Goal: Check status: Check status

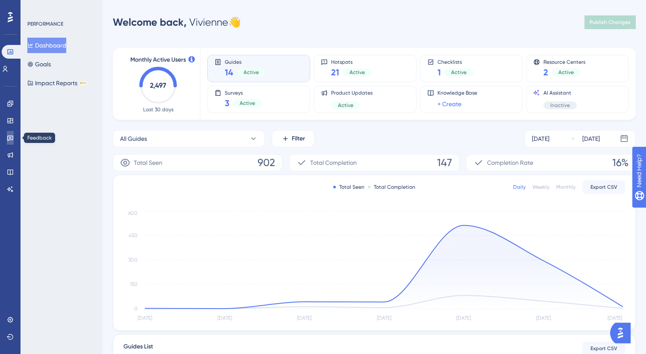
click at [13, 140] on icon at bounding box center [10, 137] width 7 height 7
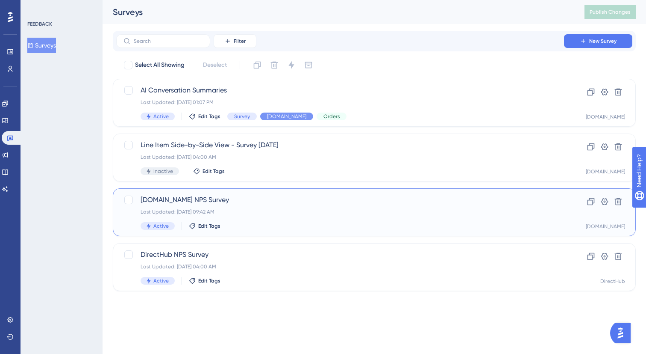
click at [277, 218] on div "[DOMAIN_NAME] NPS Survey Last Updated: [DATE] 09:42 AM Active Edit Tags" at bounding box center [340, 212] width 399 height 35
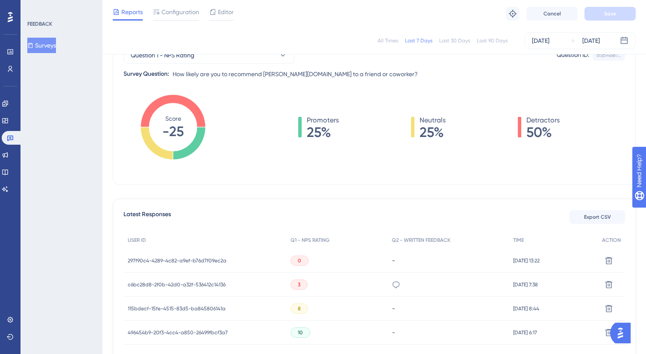
scroll to position [153, 0]
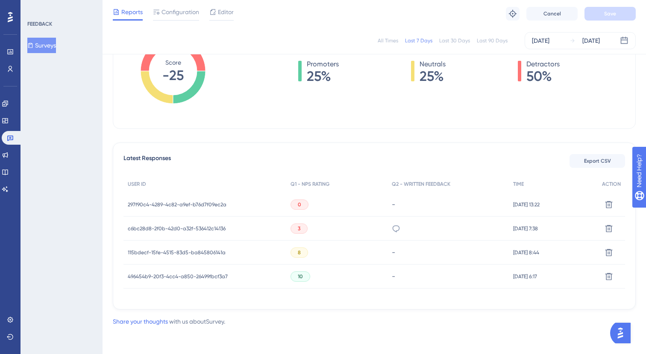
click at [156, 202] on span "297f90c4-4289-4c82-a9ef-b76d7f09ec2a" at bounding box center [177, 204] width 99 height 7
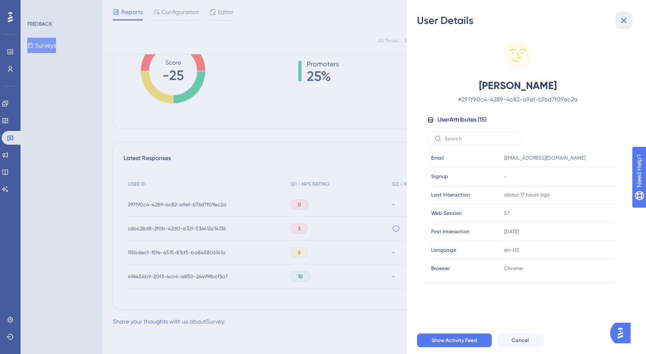
click at [624, 21] on icon at bounding box center [625, 21] width 6 height 6
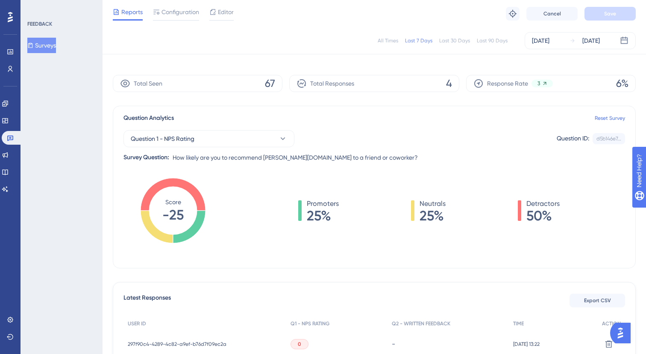
scroll to position [0, 0]
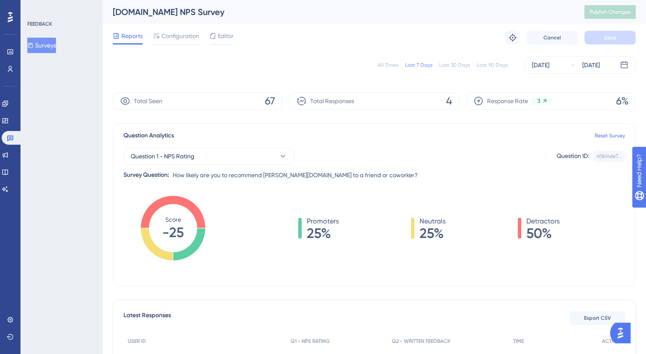
click at [503, 68] on div "Last 90 Days" at bounding box center [492, 65] width 31 height 7
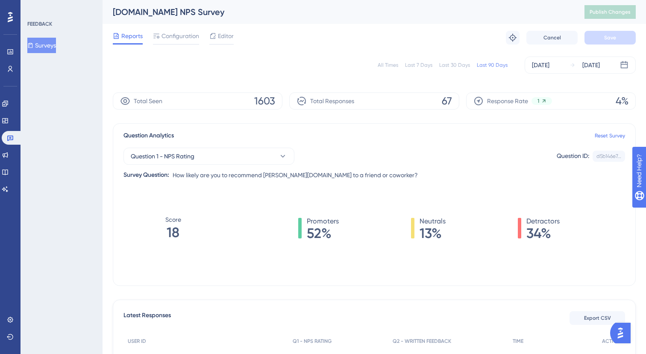
click at [454, 69] on div "All Times Last 7 Days Last 30 Days Last 90 Days [DATE] [DATE]" at bounding box center [374, 64] width 523 height 17
click at [455, 64] on div "Last 30 Days" at bounding box center [454, 65] width 31 height 7
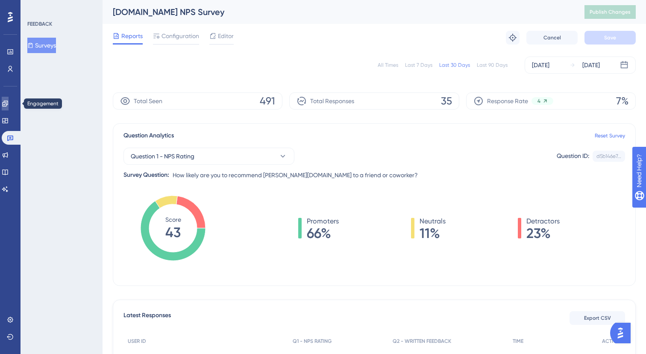
click at [8, 103] on icon at bounding box center [5, 103] width 6 height 6
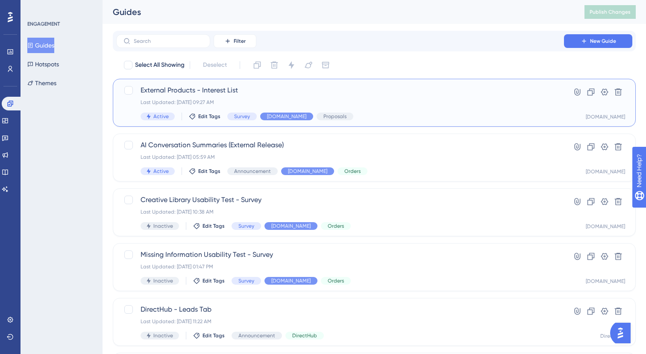
click at [279, 90] on span "External Products - Interest List" at bounding box center [340, 90] width 399 height 10
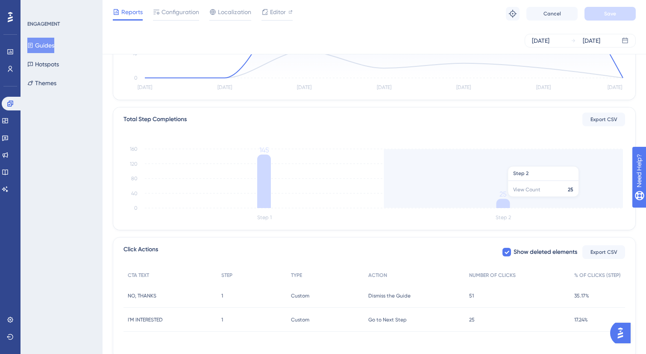
scroll to position [188, 0]
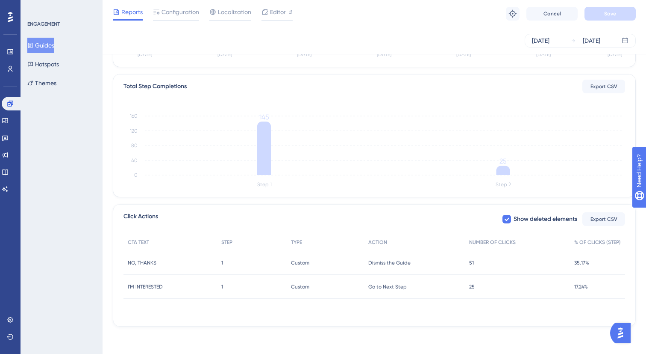
click at [478, 289] on div "25 25" at bounding box center [517, 286] width 105 height 24
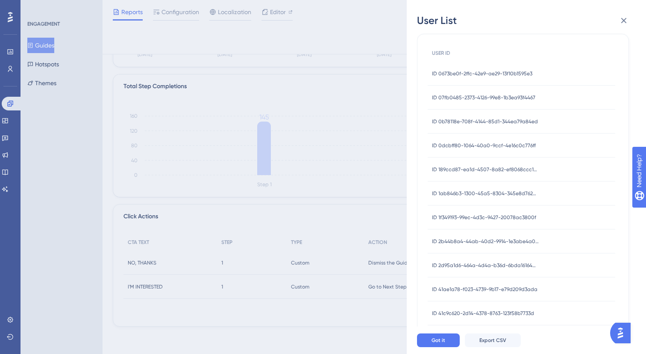
scroll to position [38, 0]
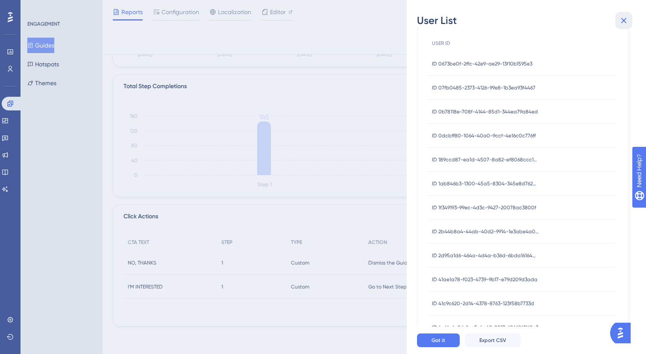
click at [628, 24] on icon at bounding box center [624, 20] width 10 height 10
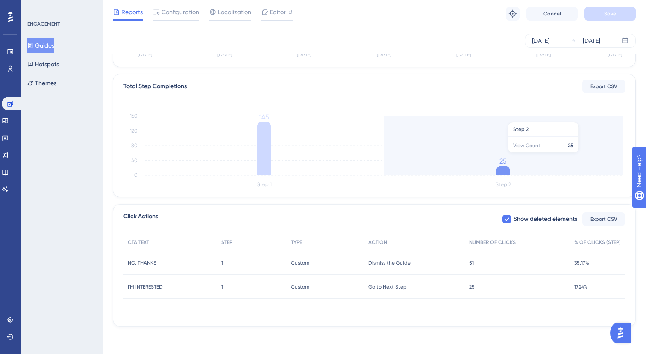
scroll to position [0, 0]
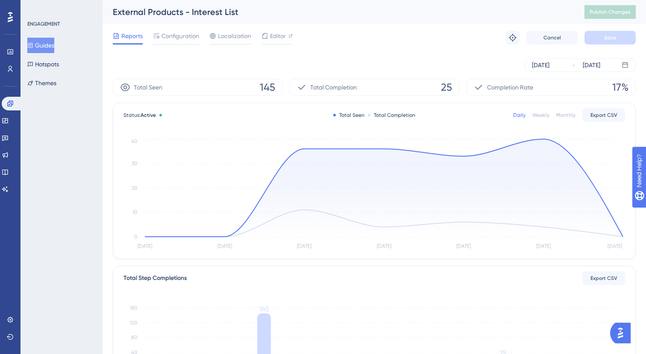
click at [593, 72] on div "[DATE] [DATE]" at bounding box center [374, 64] width 523 height 27
click at [591, 67] on div "[DATE]" at bounding box center [592, 65] width 18 height 10
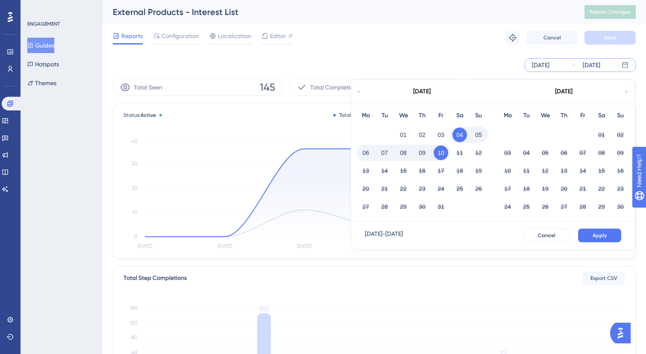
click at [421, 154] on button "09" at bounding box center [422, 152] width 15 height 15
click at [598, 236] on span "Apply" at bounding box center [600, 235] width 14 height 7
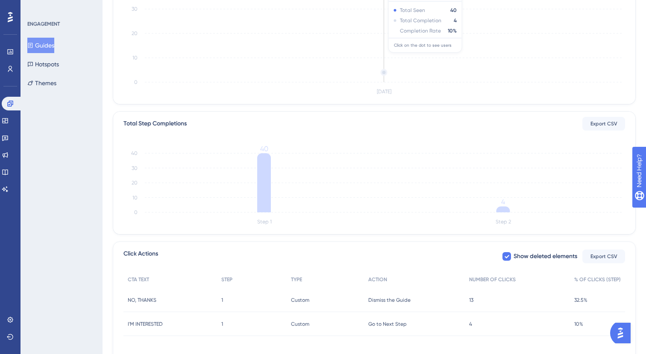
scroll to position [188, 0]
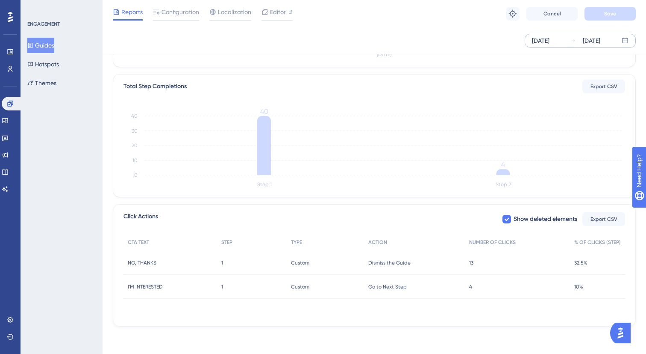
click at [451, 274] on div "Go to Next Step Go to Next Step" at bounding box center [414, 286] width 101 height 24
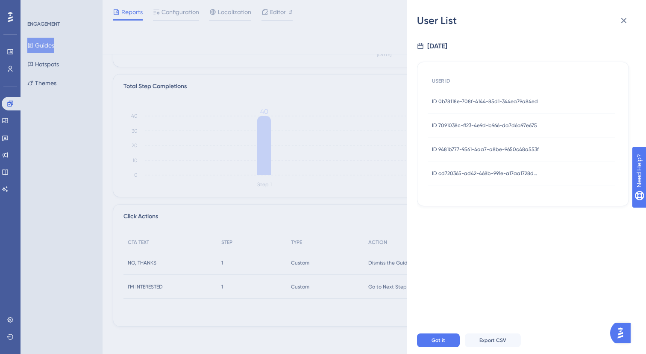
click at [472, 108] on div "ID 0b78118e-708f-4144-85d1-344ea79a84ed ID 0b78118e-708f-4144-85d1-344ea79a84ed" at bounding box center [485, 101] width 106 height 24
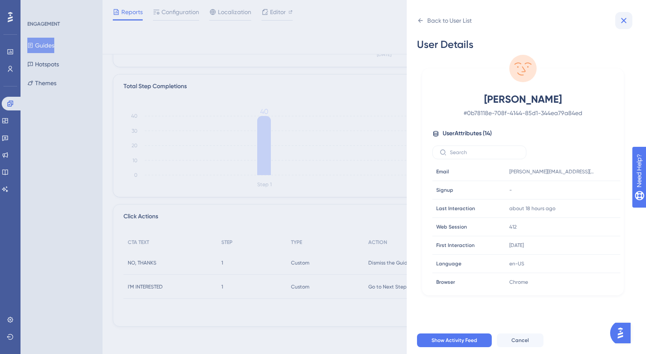
click at [622, 25] on icon at bounding box center [624, 20] width 10 height 10
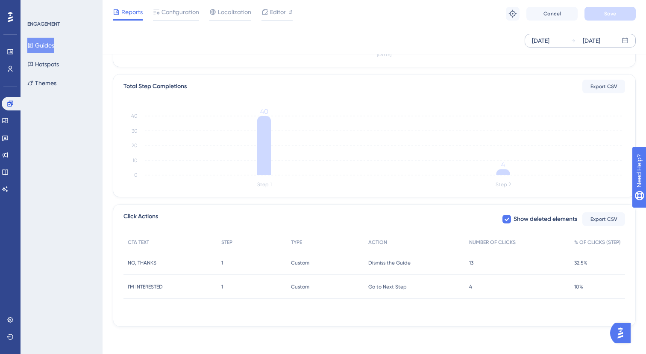
click at [478, 287] on div "4 4" at bounding box center [517, 286] width 105 height 24
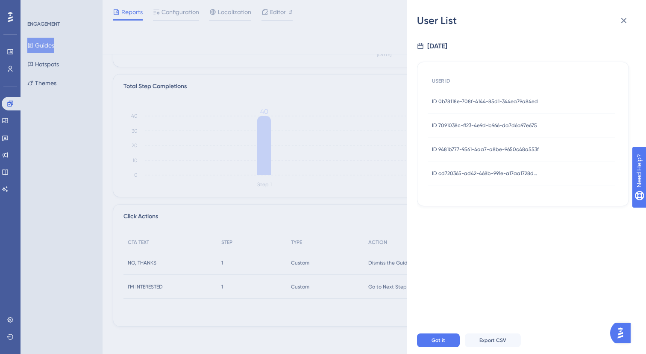
click at [517, 131] on div "ID 7091038c-ff23-4e9d-b966-da7d6a97e675 ID 7091038c-ff23-4e9d-b966-da7d6a97e675" at bounding box center [484, 125] width 105 height 24
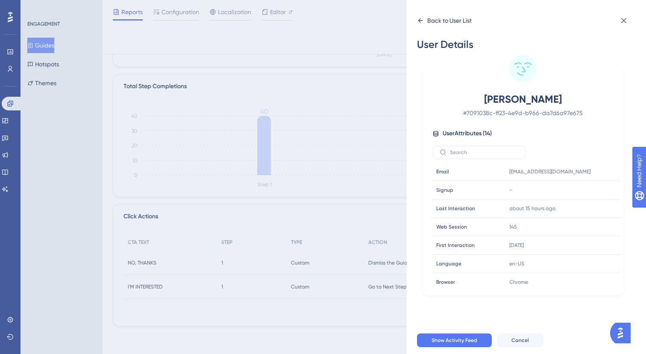
click at [421, 23] on icon at bounding box center [420, 20] width 7 height 7
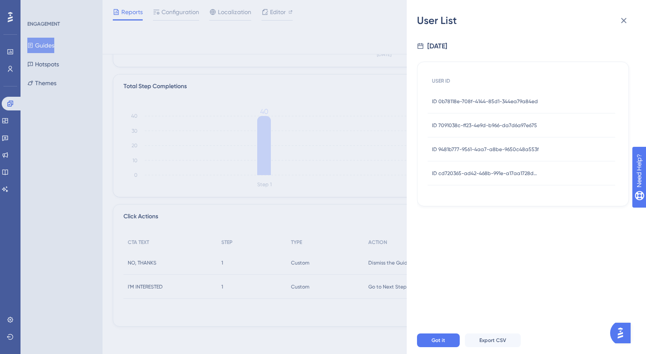
click at [517, 156] on div "ID 9481b777-9561-4aa7-a8be-9650c48a553f ID 9481b777-9561-4aa7-a8be-9650c48a553f" at bounding box center [485, 149] width 107 height 24
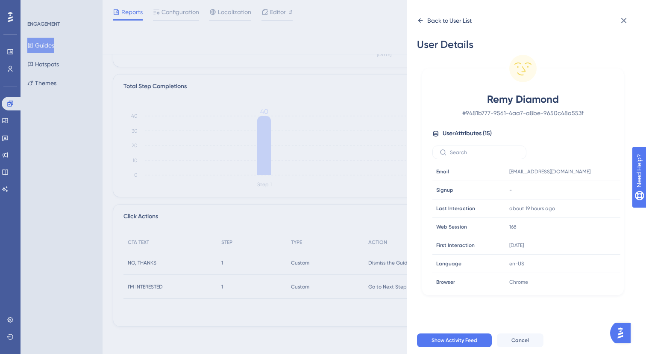
click at [418, 21] on icon at bounding box center [420, 20] width 7 height 7
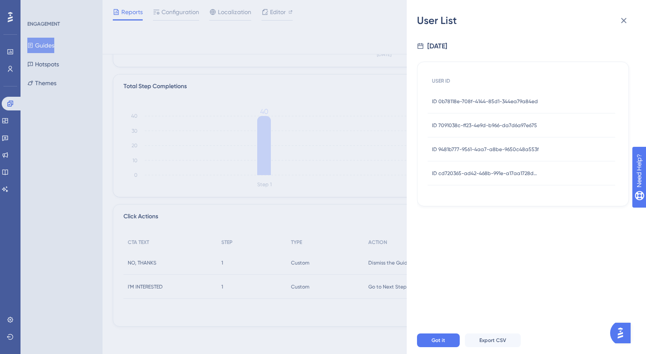
click at [486, 174] on span "ID cd720365-ad42-468b-991e-a17aa1728d7b" at bounding box center [485, 173] width 107 height 7
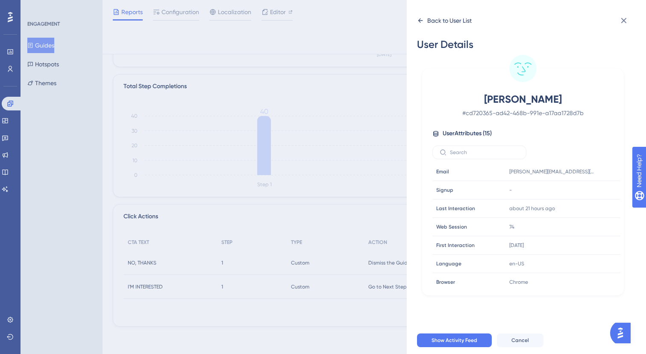
click at [424, 16] on div "Back to User List" at bounding box center [444, 21] width 55 height 14
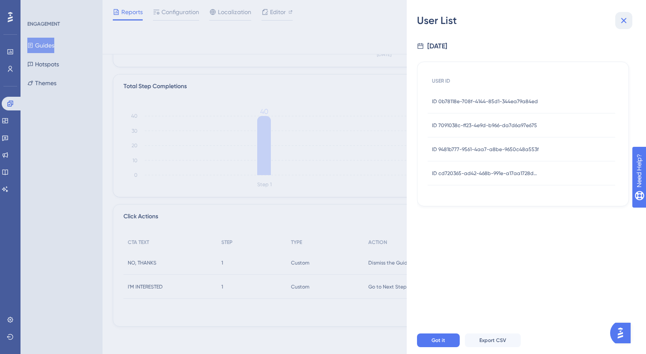
click at [624, 21] on icon at bounding box center [625, 21] width 6 height 6
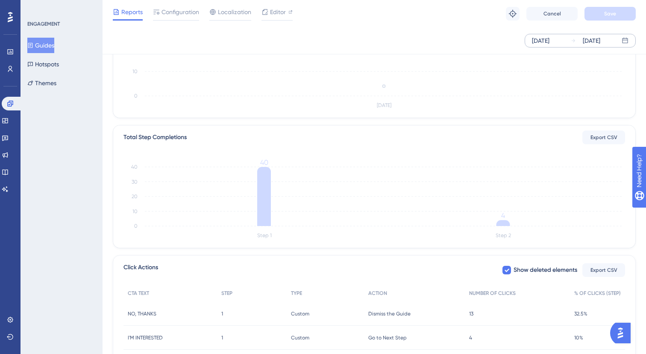
scroll to position [0, 0]
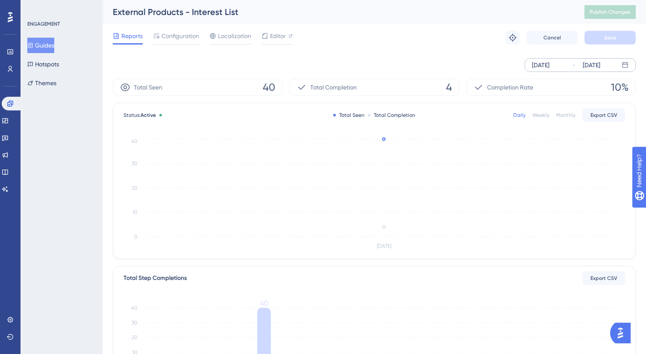
click at [599, 58] on div "[DATE] [DATE]" at bounding box center [580, 65] width 111 height 14
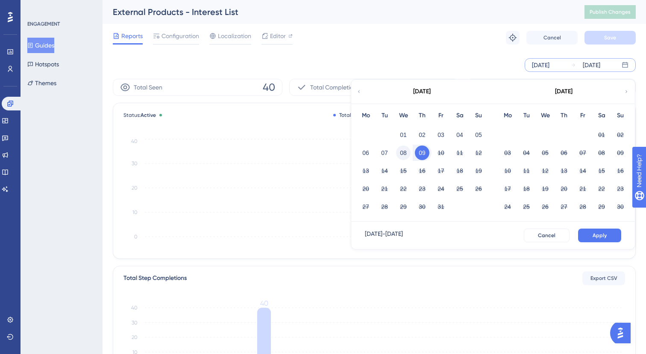
click at [406, 155] on button "08" at bounding box center [403, 152] width 15 height 15
click at [584, 233] on button "Apply" at bounding box center [599, 235] width 43 height 14
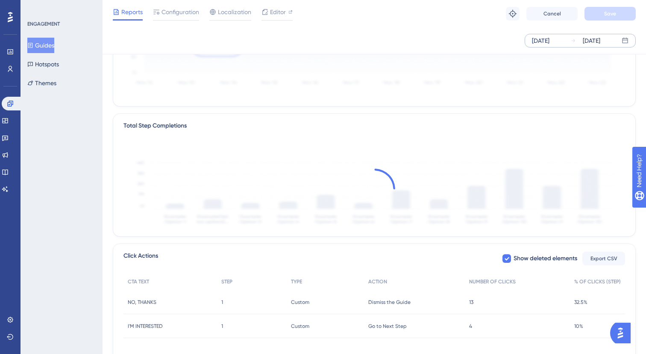
scroll to position [188, 0]
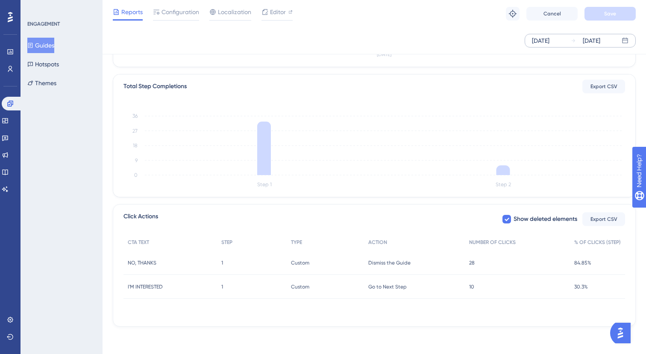
click at [480, 292] on div "10 10" at bounding box center [517, 286] width 105 height 24
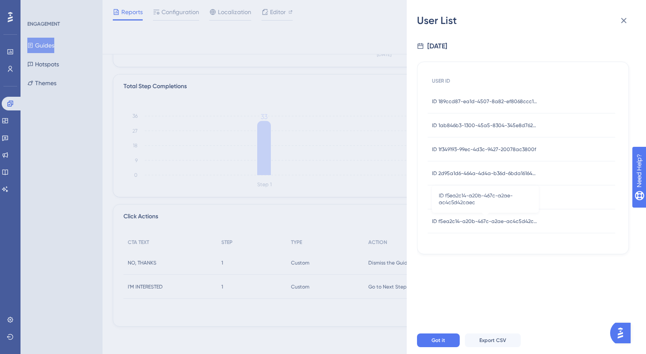
click at [506, 221] on span "ID f5ea2c14-a20b-467c-a2ae-ac4c5d42caec" at bounding box center [485, 221] width 107 height 7
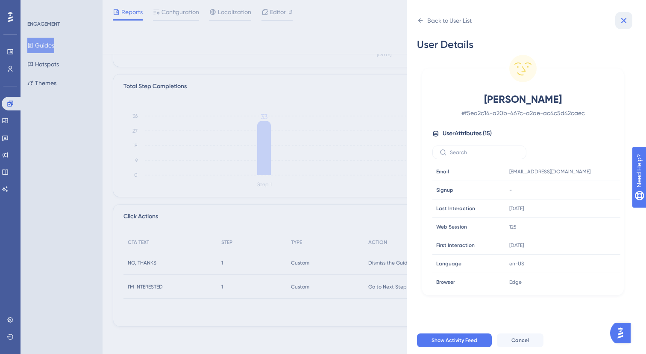
click at [623, 19] on icon at bounding box center [625, 21] width 6 height 6
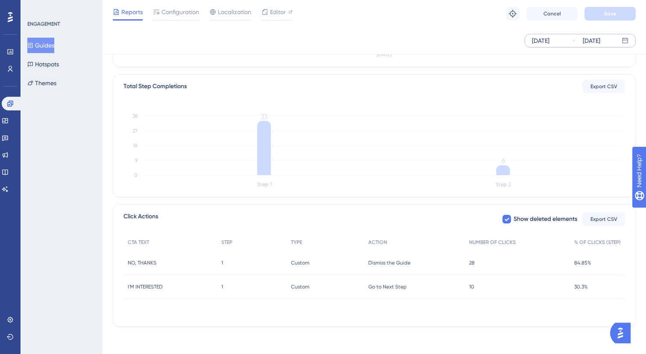
click at [474, 287] on span "10" at bounding box center [471, 286] width 5 height 7
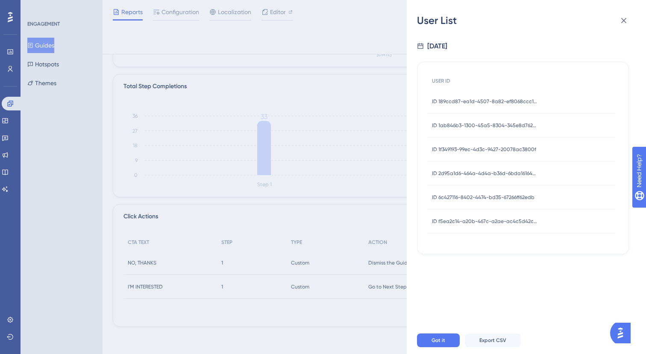
click at [514, 123] on span "ID 1ab846b3-1300-45a5-8304-345e8d762ea6" at bounding box center [485, 125] width 107 height 7
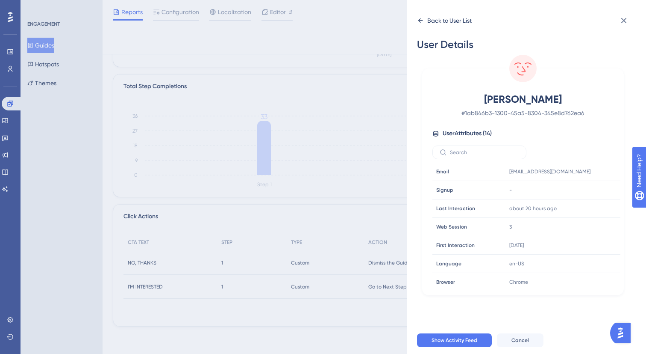
click at [436, 23] on div "Back to User List" at bounding box center [449, 20] width 44 height 10
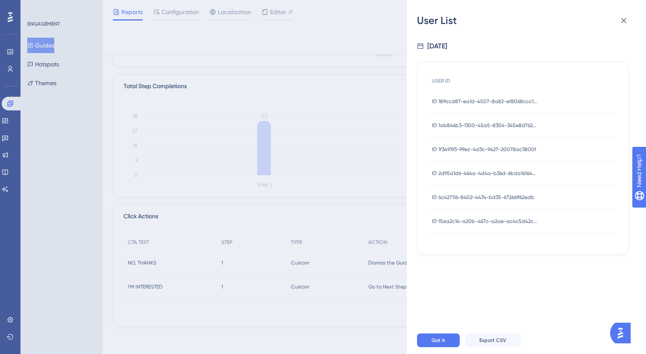
click at [472, 147] on span "ID 1f349193-99ec-4d3c-9427-20078ac3800f" at bounding box center [484, 149] width 104 height 7
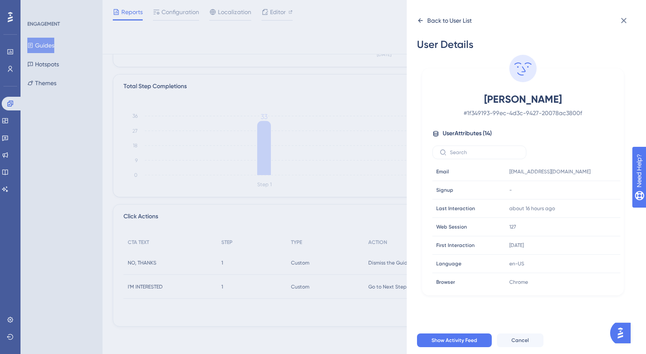
click at [456, 21] on div "Back to User List" at bounding box center [449, 20] width 44 height 10
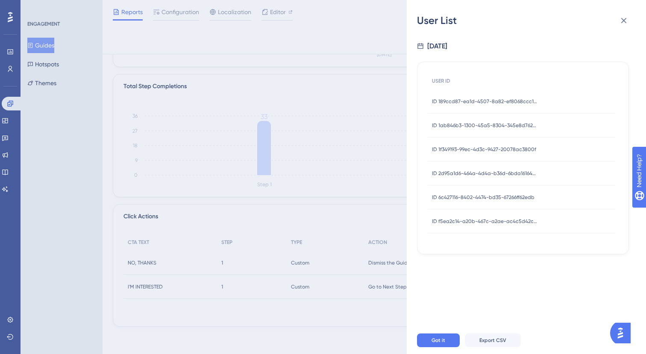
click at [492, 194] on span "ID 6c427116-8402-4474-bd35-67266ff62edb" at bounding box center [483, 197] width 103 height 7
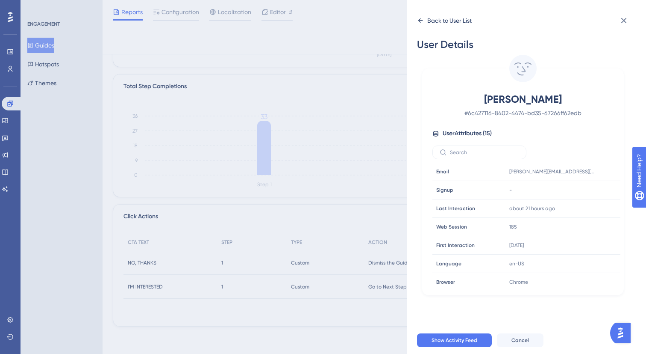
click at [465, 21] on div "Back to User List" at bounding box center [449, 20] width 44 height 10
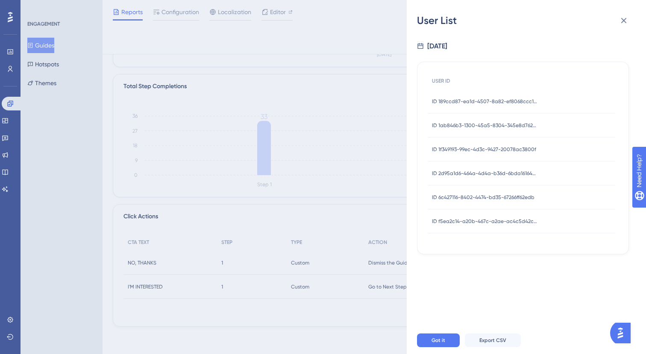
click at [493, 168] on div "ID 2d95a1d6-464a-4d4a-b36d-6bda161640fe ID 2d95a1d6-464a-4d4a-b36d-6bda161640fe" at bounding box center [485, 173] width 107 height 24
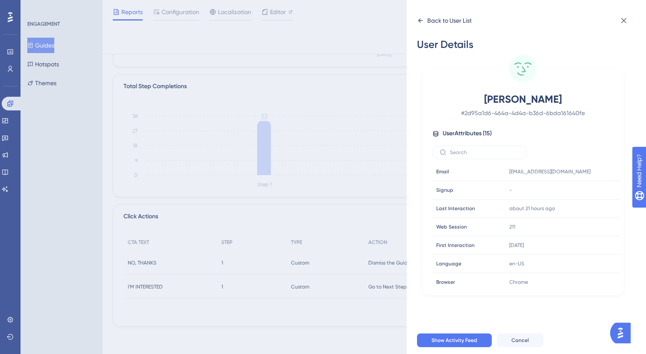
click at [435, 24] on div "Back to User List" at bounding box center [449, 20] width 44 height 10
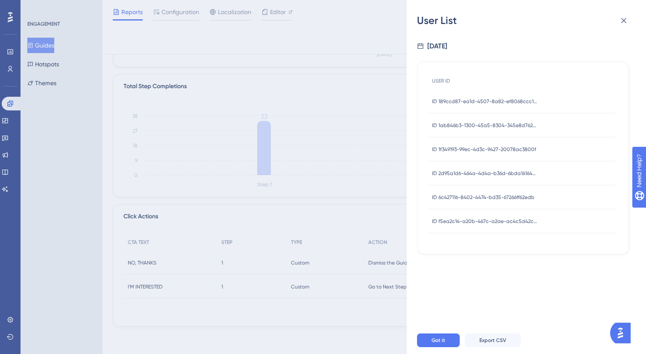
click at [463, 175] on span "ID 2d95a1d6-464a-4d4a-b36d-6bda161640fe" at bounding box center [485, 173] width 107 height 7
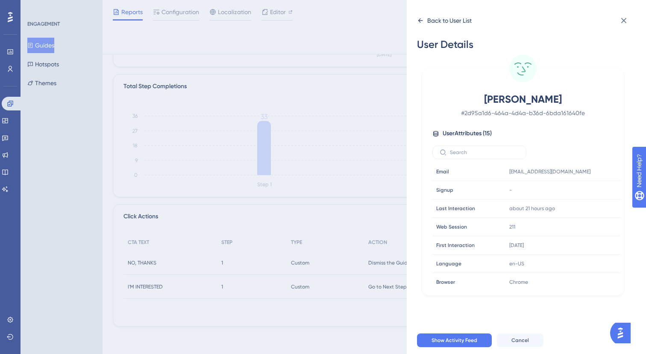
click at [433, 22] on div "Back to User List" at bounding box center [449, 20] width 44 height 10
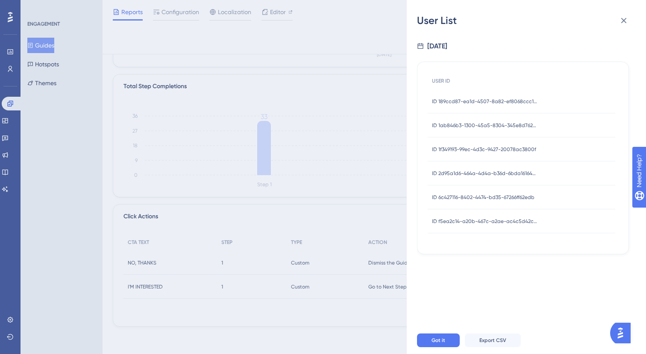
click at [455, 197] on span "ID 6c427116-8402-4474-bd35-67266ff62edb" at bounding box center [483, 197] width 103 height 7
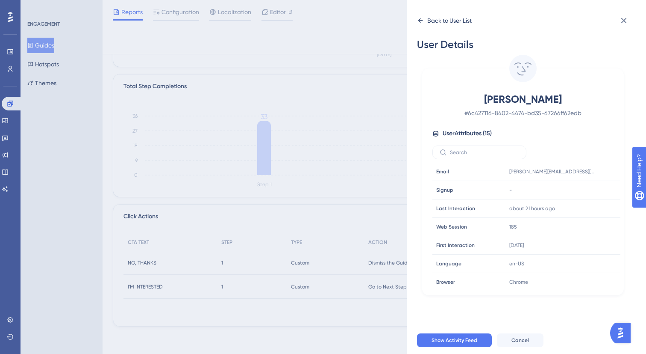
click at [451, 14] on div "Back to User List" at bounding box center [444, 21] width 55 height 14
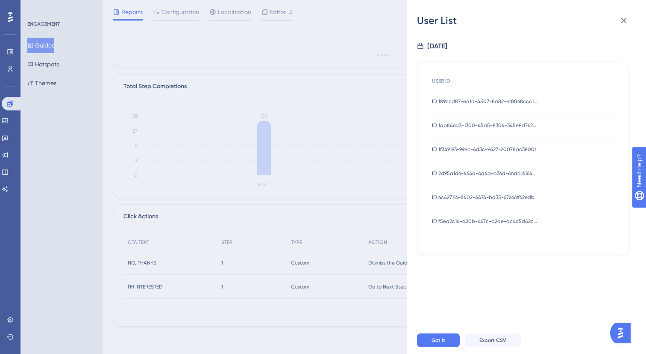
click at [493, 144] on div "ID 1f349193-99ec-4d3c-9427-20078ac3800f ID 1f349193-99ec-4d3c-9427-20078ac3800f" at bounding box center [484, 149] width 104 height 24
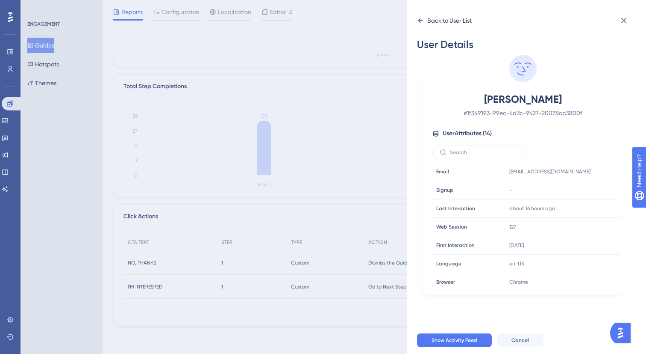
click at [454, 15] on div "Back to User List" at bounding box center [449, 20] width 44 height 10
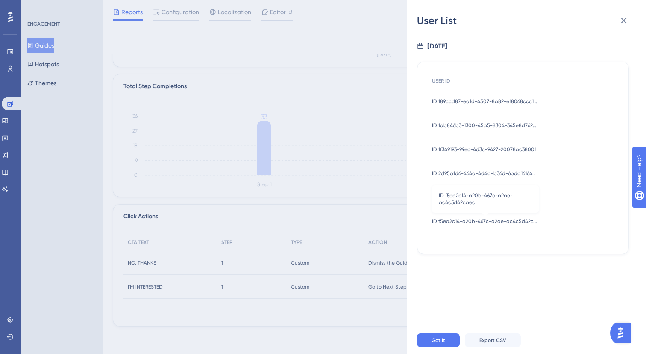
click at [450, 222] on span "ID f5ea2c14-a20b-467c-a2ae-ac4c5d42caec" at bounding box center [485, 221] width 107 height 7
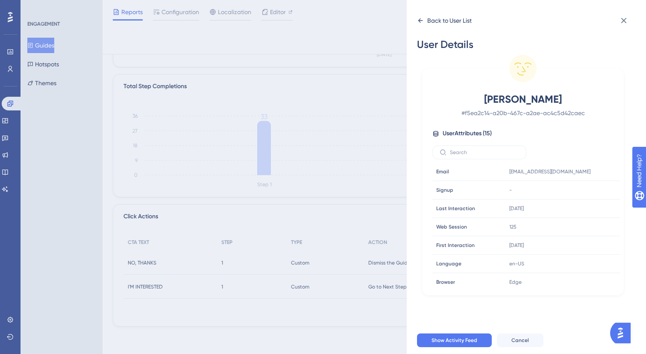
click at [433, 16] on div "Back to User List" at bounding box center [449, 20] width 44 height 10
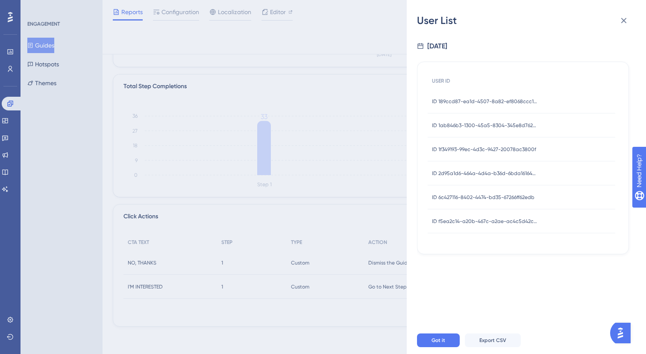
click at [466, 91] on div "ID 189ccd87-ea1d-4507-8a82-ef8068ccc1bd ID 189ccd87-ea1d-4507-8a82-ef8068ccc1bd" at bounding box center [485, 101] width 107 height 24
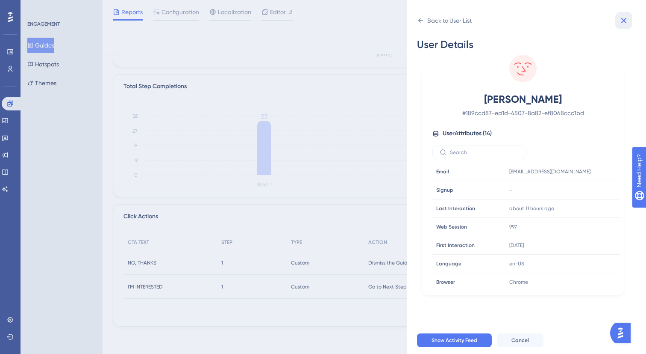
click at [622, 27] on button at bounding box center [624, 20] width 17 height 17
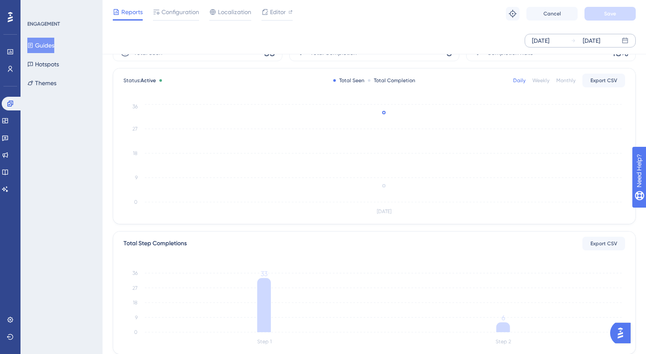
scroll to position [0, 0]
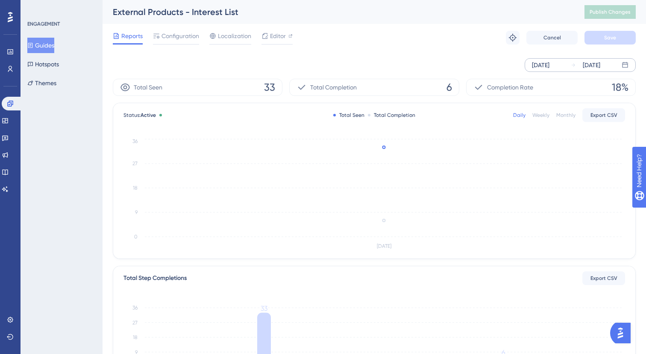
click at [550, 68] on div "[DATE]" at bounding box center [541, 65] width 18 height 10
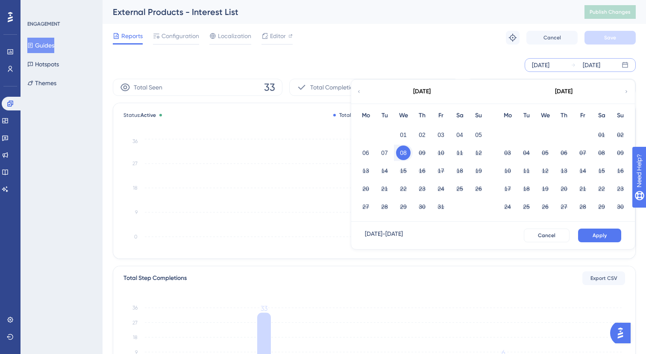
click at [407, 152] on button "08" at bounding box center [403, 152] width 15 height 15
click at [422, 152] on button "09" at bounding box center [422, 152] width 15 height 15
click at [606, 245] on div "[DATE] - [DATE] Cancel Apply" at bounding box center [493, 234] width 284 height 27
click at [606, 233] on span "Apply" at bounding box center [600, 235] width 14 height 7
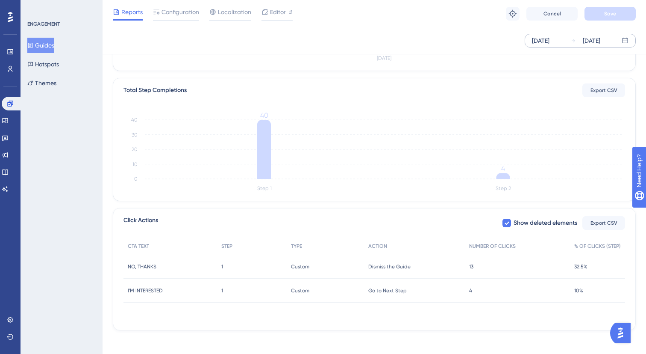
scroll to position [188, 0]
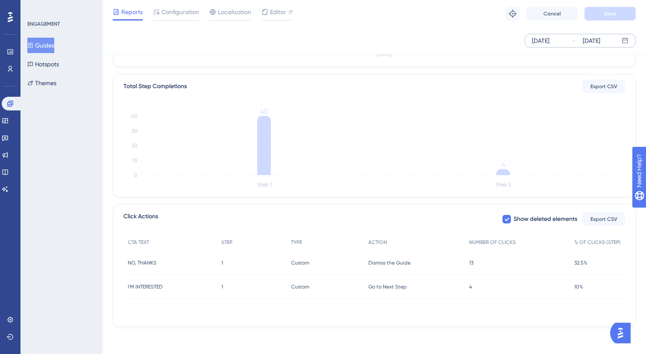
click at [485, 275] on div "4 4" at bounding box center [517, 286] width 105 height 24
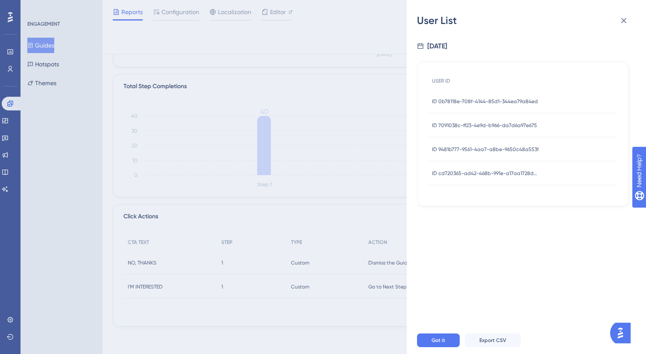
click at [515, 95] on div "ID 0b78118e-708f-4144-85d1-344ea79a84ed ID 0b78118e-708f-4144-85d1-344ea79a84ed" at bounding box center [485, 101] width 106 height 24
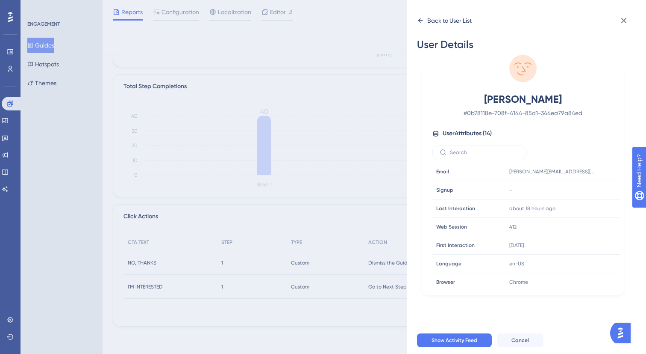
click at [467, 24] on div "Back to User List" at bounding box center [449, 20] width 44 height 10
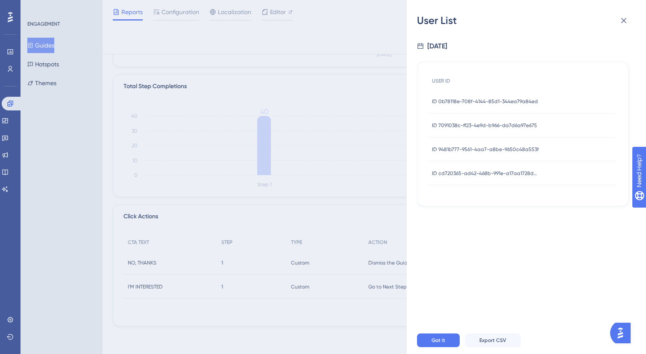
click at [489, 133] on div "ID 7091038c-ff23-4e9d-b966-da7d6a97e675 ID 7091038c-ff23-4e9d-b966-da7d6a97e675" at bounding box center [484, 125] width 105 height 24
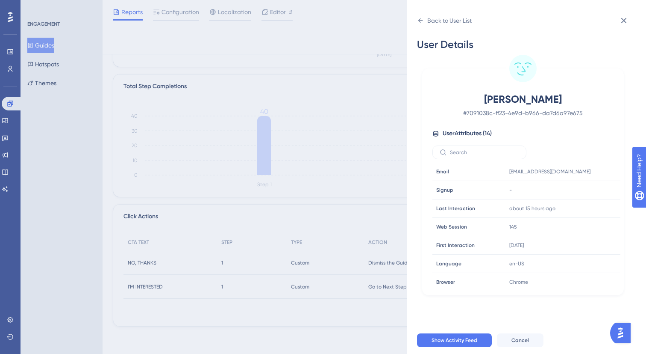
click at [473, 22] on div "Back to User List" at bounding box center [526, 21] width 219 height 14
click at [460, 17] on div "Back to User List" at bounding box center [449, 20] width 44 height 10
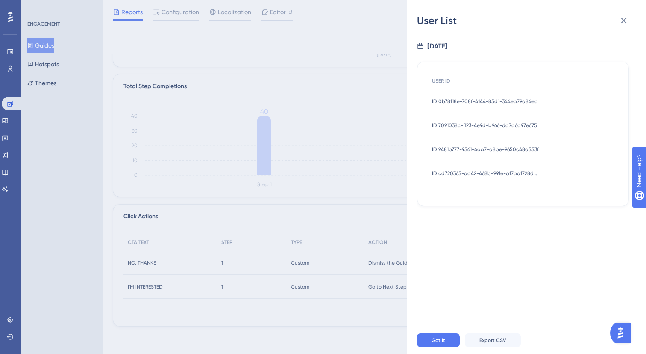
click at [500, 150] on span "ID 9481b777-9561-4aa7-a8be-9650c48a553f" at bounding box center [485, 149] width 107 height 7
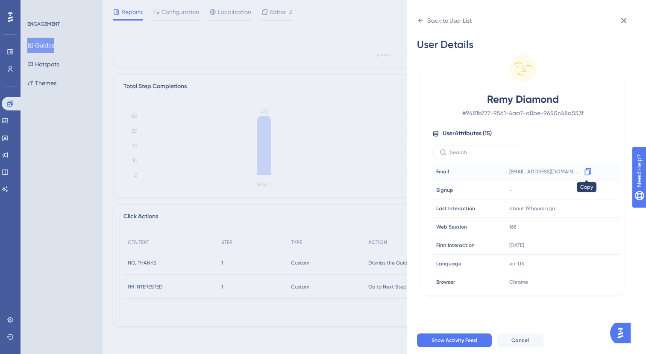
click at [587, 173] on icon at bounding box center [588, 171] width 6 height 7
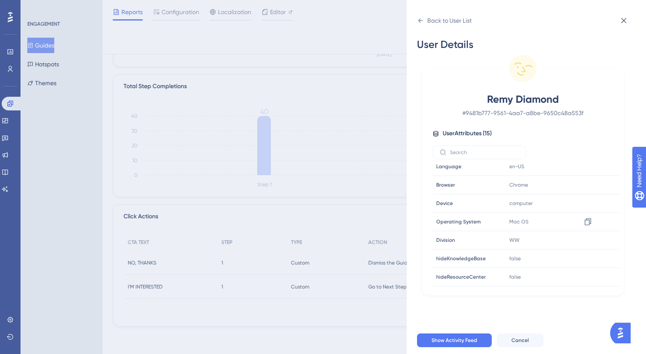
scroll to position [128, 0]
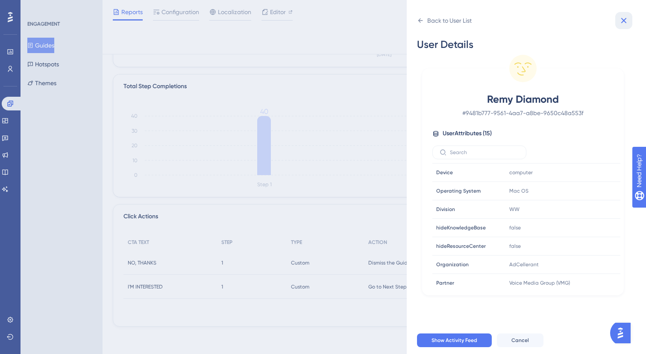
click at [625, 18] on icon at bounding box center [624, 20] width 10 height 10
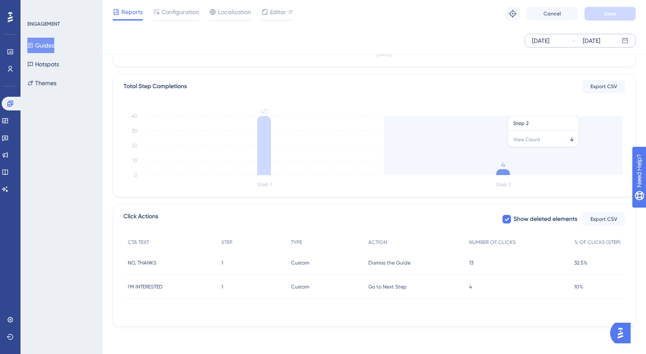
scroll to position [0, 0]
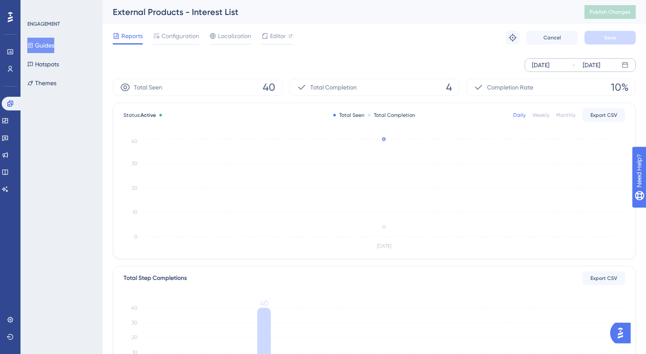
click at [550, 63] on div "[DATE]" at bounding box center [541, 65] width 18 height 10
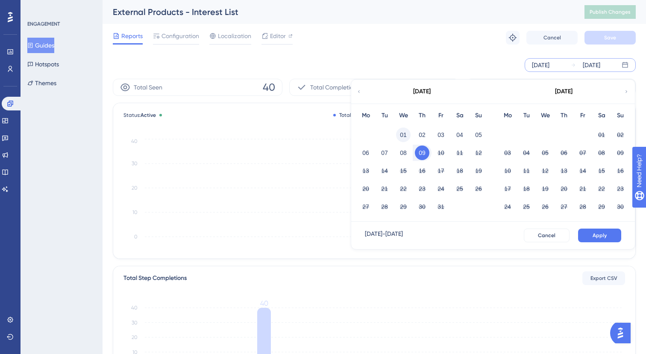
click at [404, 133] on button "01" at bounding box center [403, 134] width 15 height 15
click at [595, 234] on span "Apply" at bounding box center [600, 235] width 14 height 7
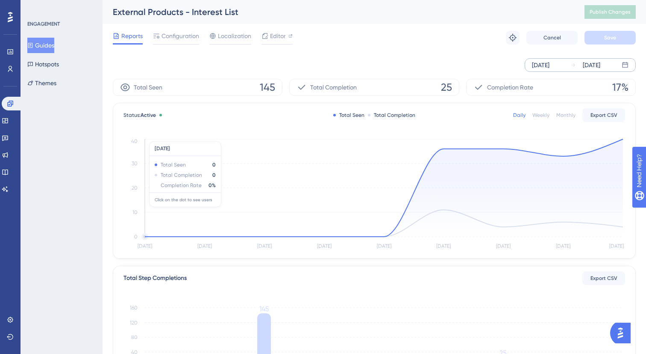
click at [595, 234] on icon at bounding box center [384, 187] width 478 height 97
